Goal: Transaction & Acquisition: Purchase product/service

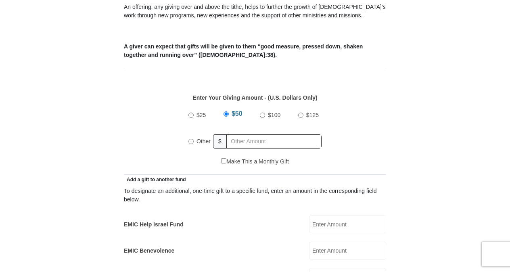
scroll to position [323, 0]
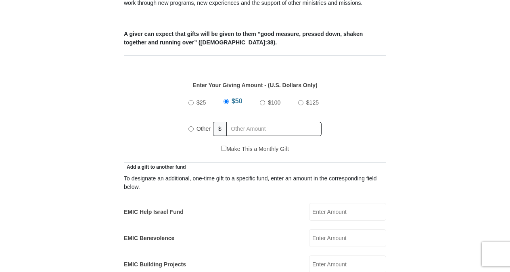
click at [261, 100] on input "$100" at bounding box center [262, 102] width 5 height 5
radio input "true"
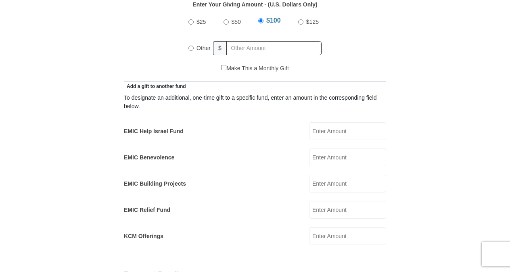
scroll to position [444, 0]
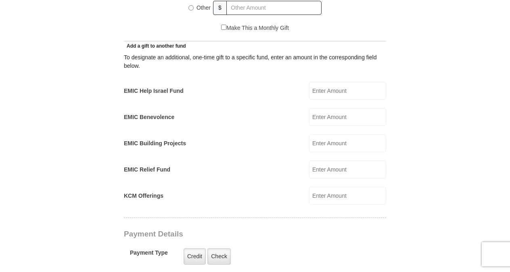
click at [339, 82] on input "EMIC Help Israel Fund" at bounding box center [347, 91] width 77 height 18
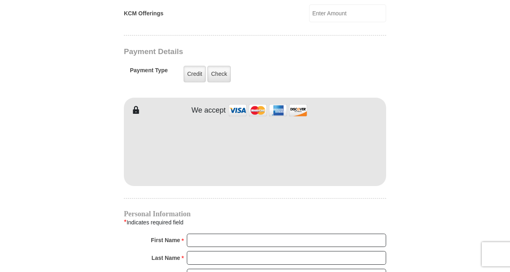
scroll to position [646, 0]
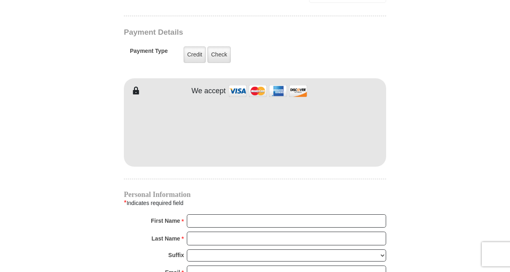
type input "100"
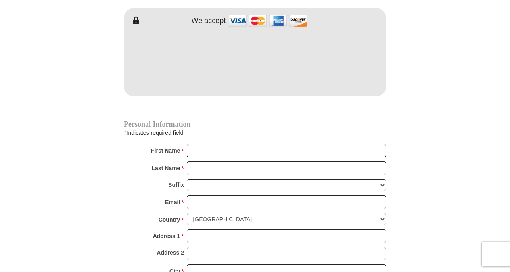
scroll to position [727, 0]
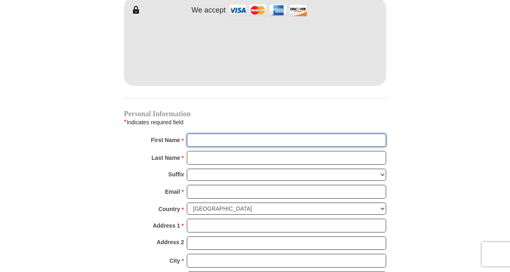
click at [231, 134] on input "First Name *" at bounding box center [286, 141] width 199 height 14
type input "VALERIE"
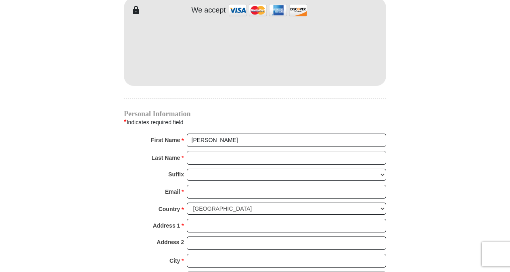
type input "125"
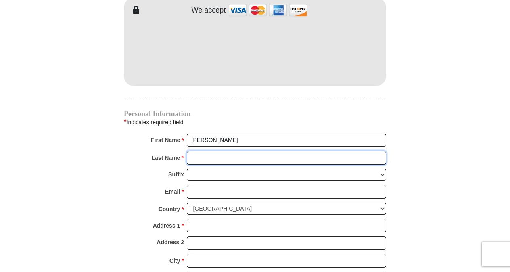
type input "WARD"
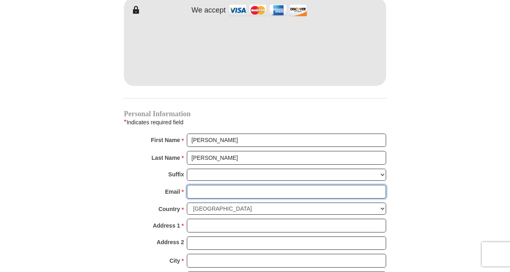
type input "valw61@gmail.com"
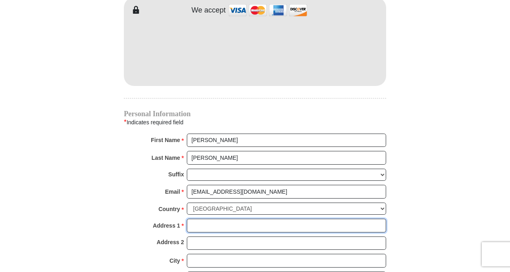
type input "6027 MOUNT BONNELL CV"
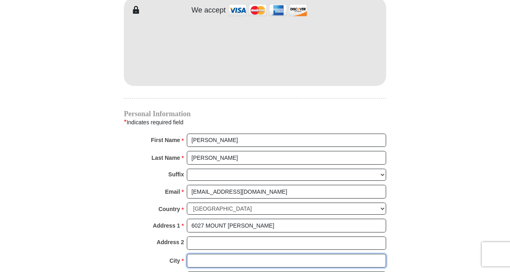
type input "AUSTIN"
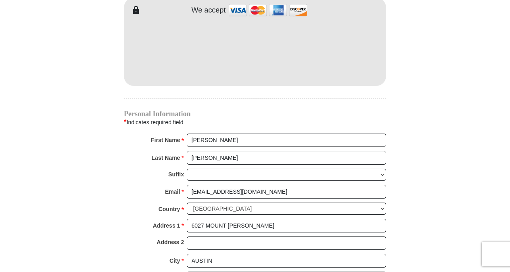
type input "78731"
type input "5127052995"
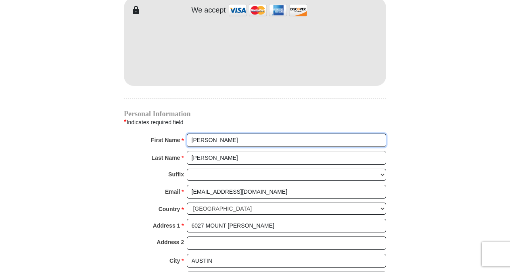
radio input "true"
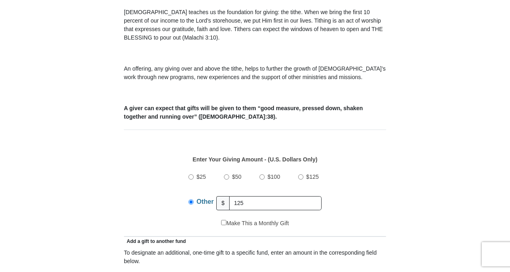
scroll to position [242, 0]
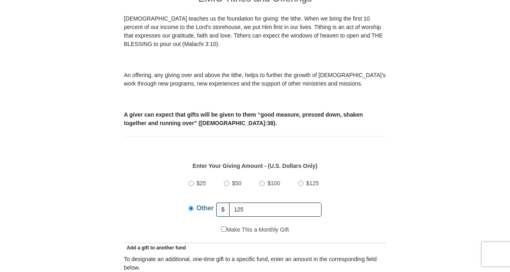
click at [262, 181] on input "$100" at bounding box center [262, 183] width 5 height 5
radio input "true"
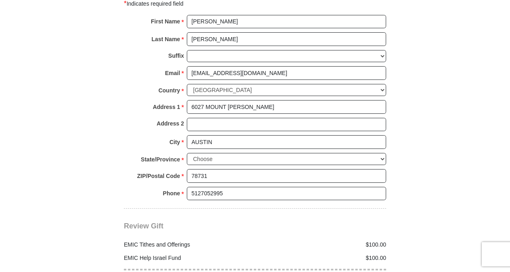
scroll to position [888, 0]
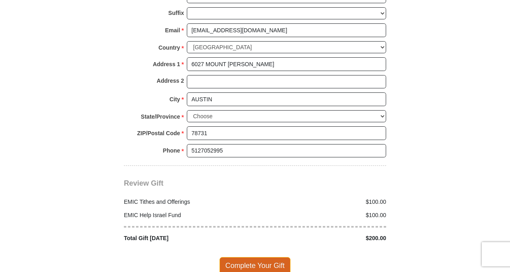
click at [243, 257] on span "Complete Your Gift" at bounding box center [255, 265] width 71 height 17
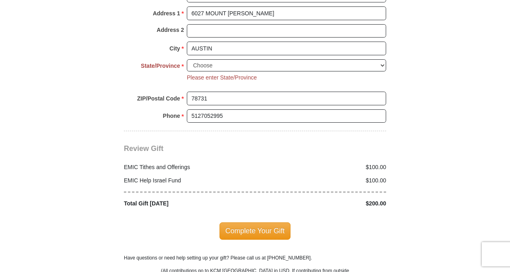
scroll to position [893, 0]
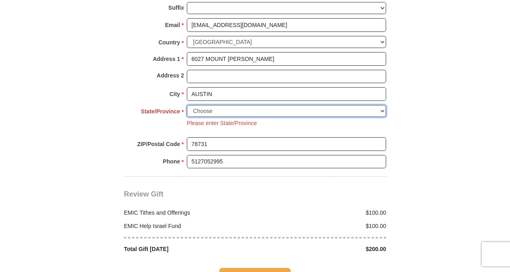
click at [244, 105] on select "Choose Alabama Alaska American Samoa Arizona Arkansas Armed Forces Americas Arm…" at bounding box center [286, 111] width 199 height 13
select select "TX"
click at [187, 105] on select "Choose Alabama Alaska American Samoa Arizona Arkansas Armed Forces Americas Arm…" at bounding box center [286, 111] width 199 height 13
click at [270, 268] on span "Complete Your Gift" at bounding box center [255, 276] width 71 height 17
